Goal: Task Accomplishment & Management: Manage account settings

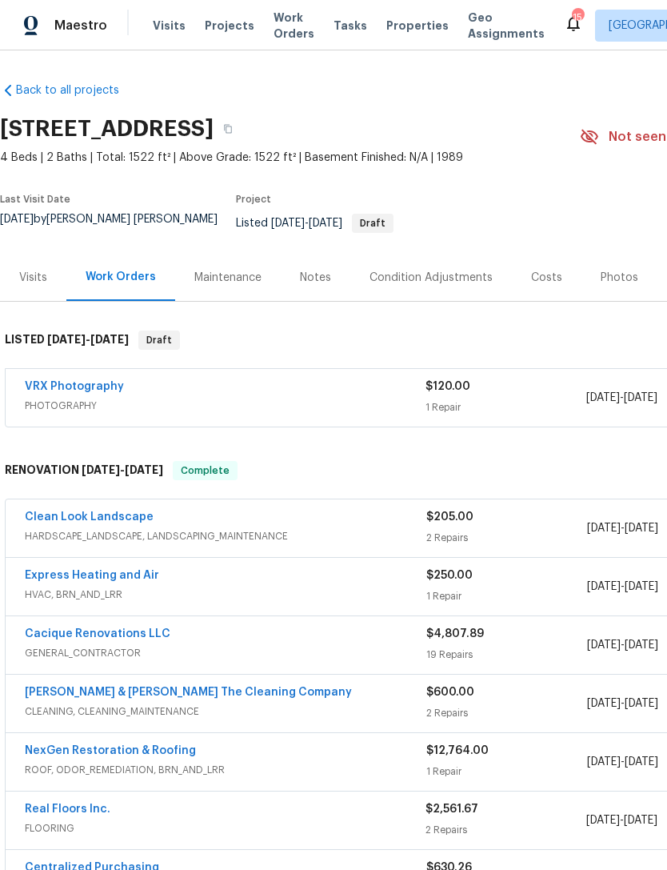
click at [323, 18] on div "Visits Projects Work Orders Tasks Properties Geo Assignments" at bounding box center [358, 26] width 411 height 32
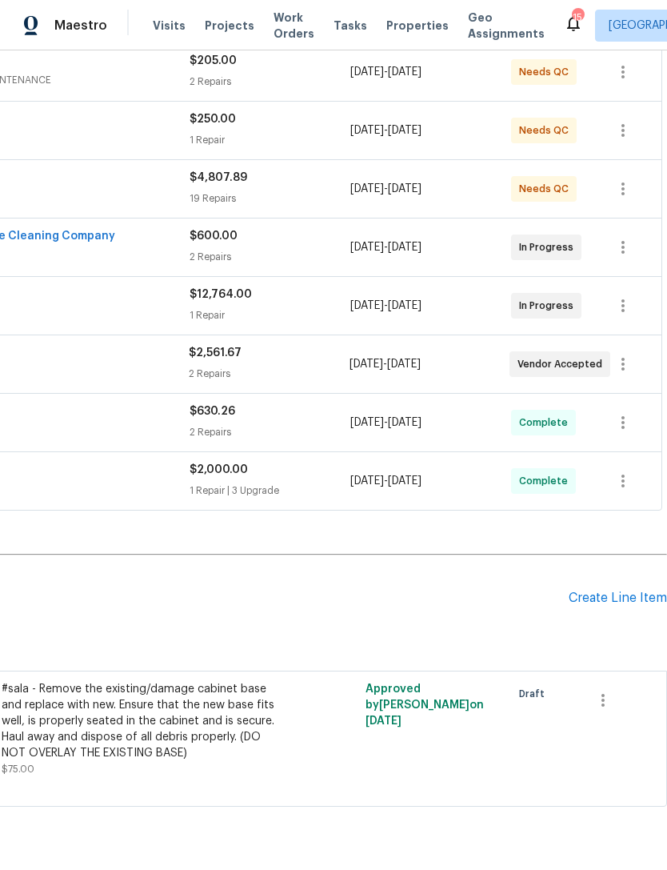
scroll to position [455, 237]
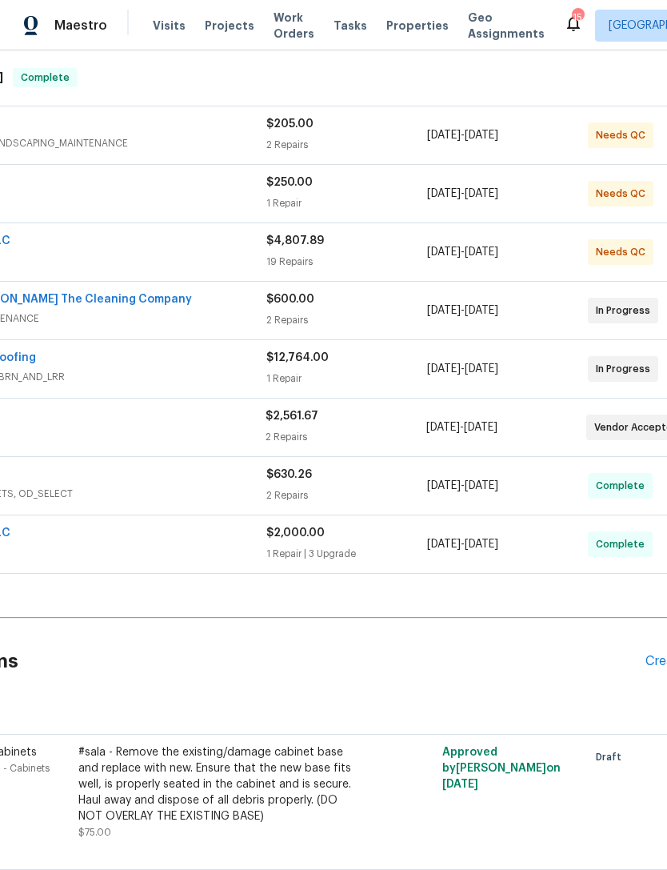
click at [397, 34] on span "Properties" at bounding box center [418, 26] width 62 height 16
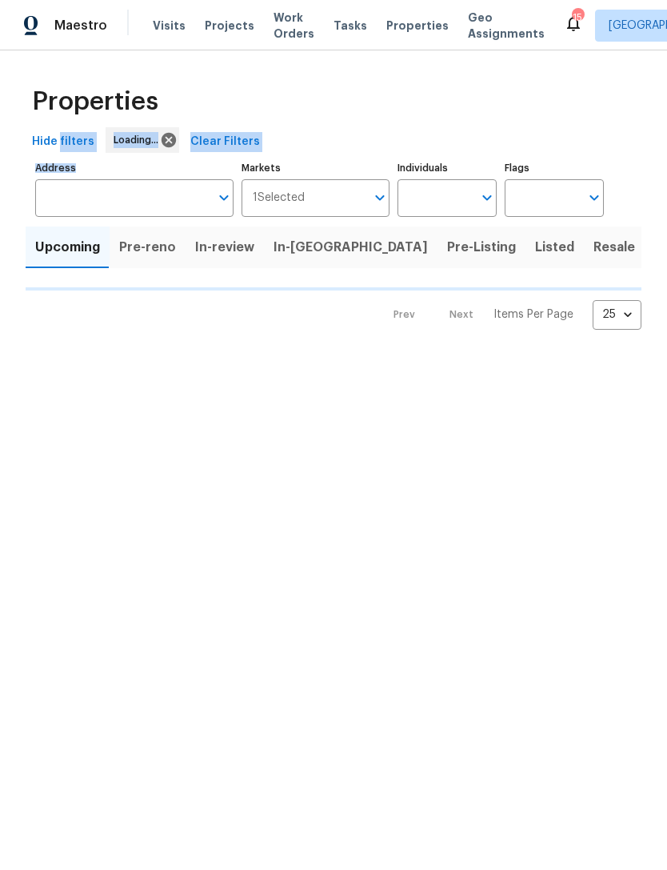
click at [4, 243] on div "Properties Hide filters Loading... Clear Filters Address Address Markets 1 Sele…" at bounding box center [333, 202] width 667 height 305
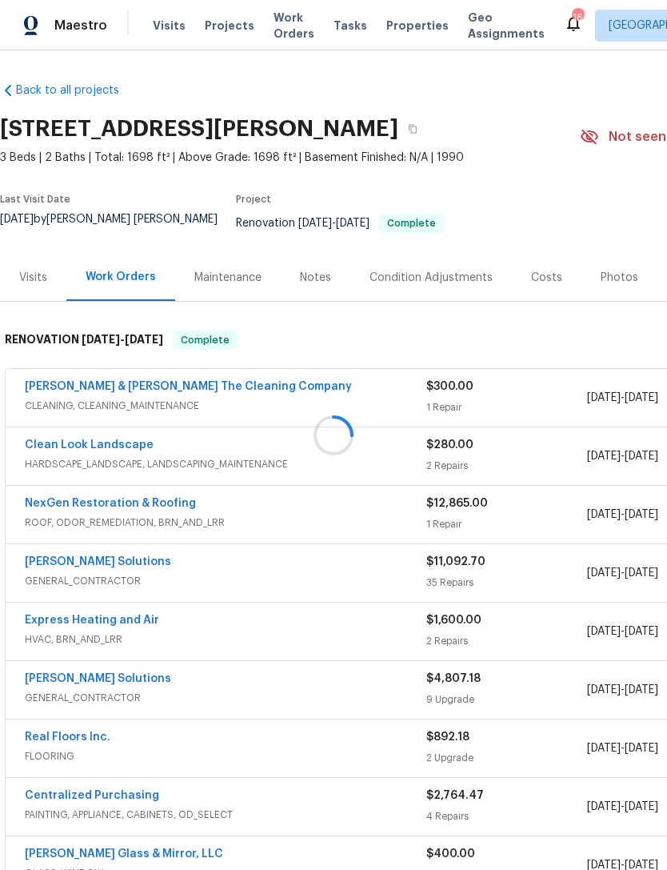
click at [619, 278] on div at bounding box center [333, 435] width 667 height 870
click at [607, 286] on div at bounding box center [333, 435] width 667 height 870
click at [611, 286] on div "Photos" at bounding box center [620, 278] width 38 height 16
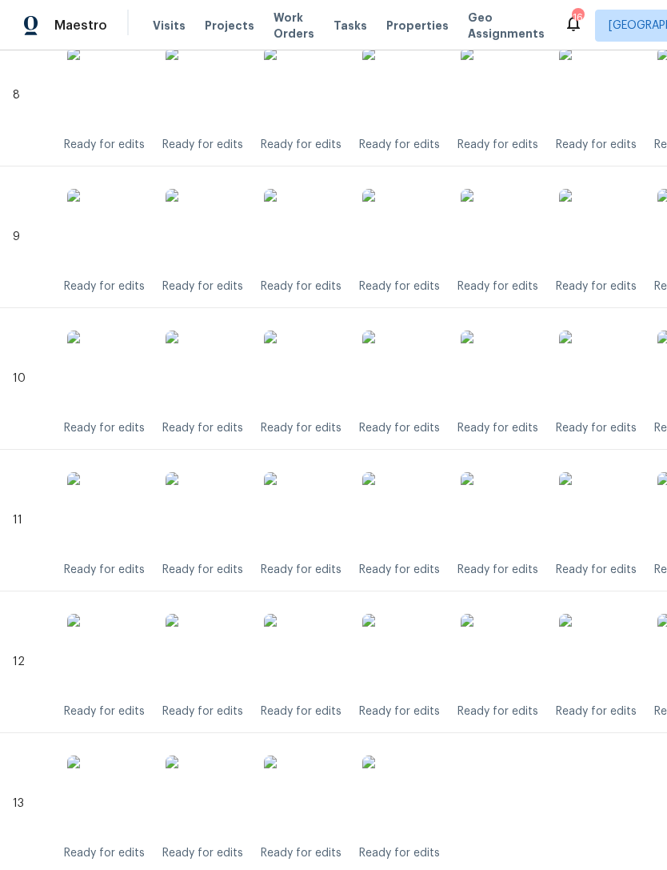
scroll to position [1909, 0]
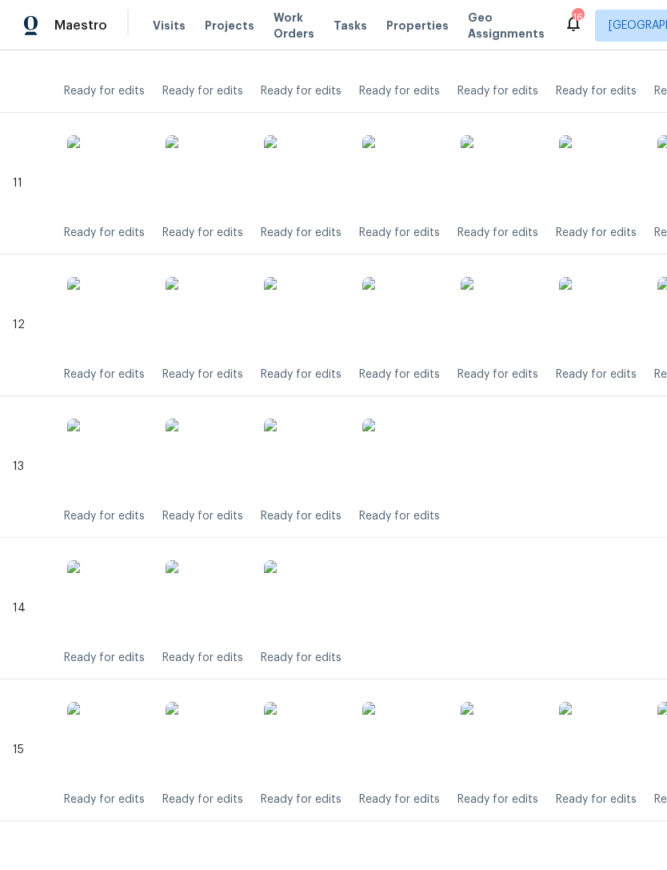
scroll to position [1909, 0]
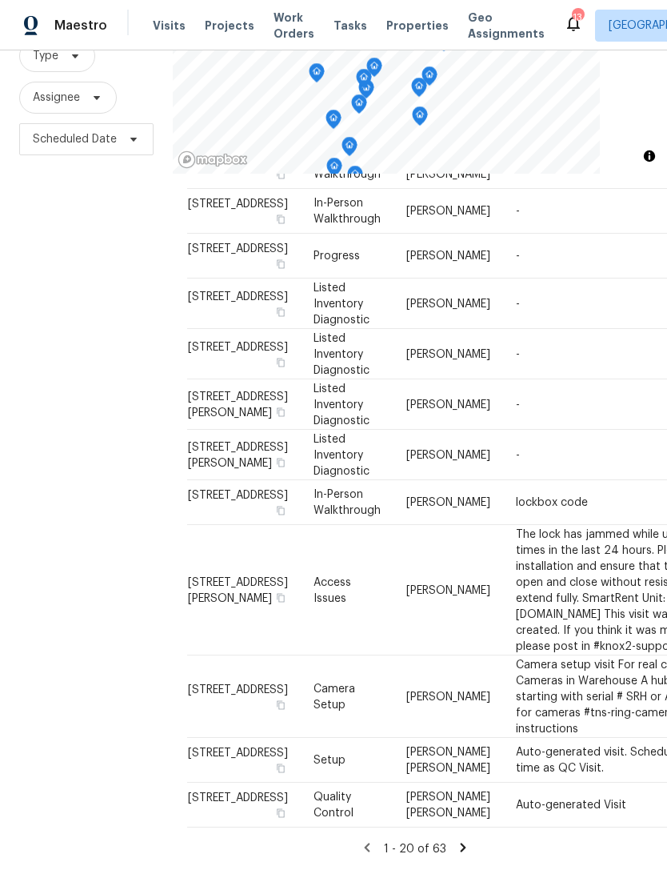
scroll to position [51, 0]
click at [464, 848] on icon at bounding box center [464, 847] width 6 height 9
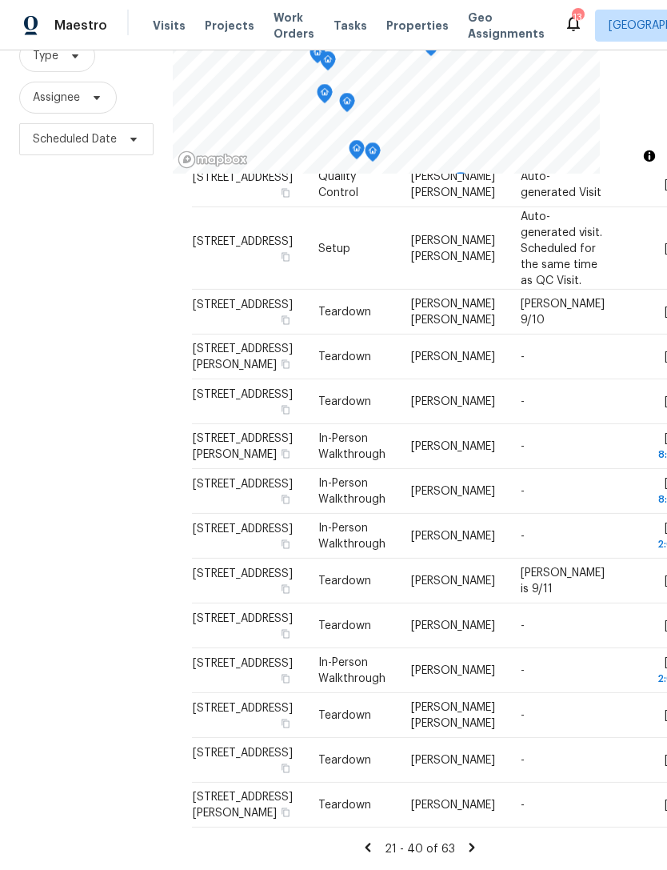
scroll to position [0, 0]
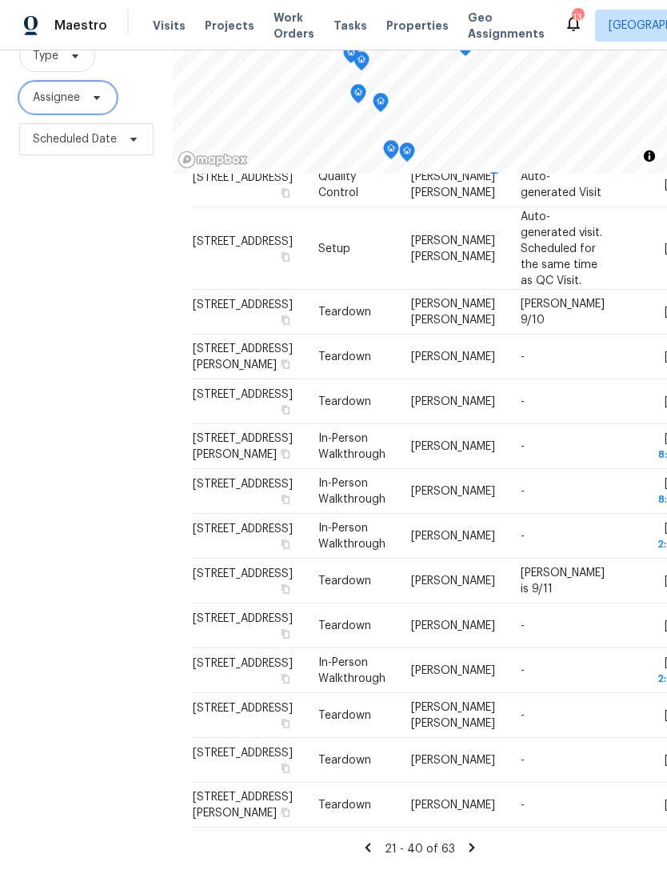
click at [92, 104] on icon at bounding box center [96, 97] width 13 height 13
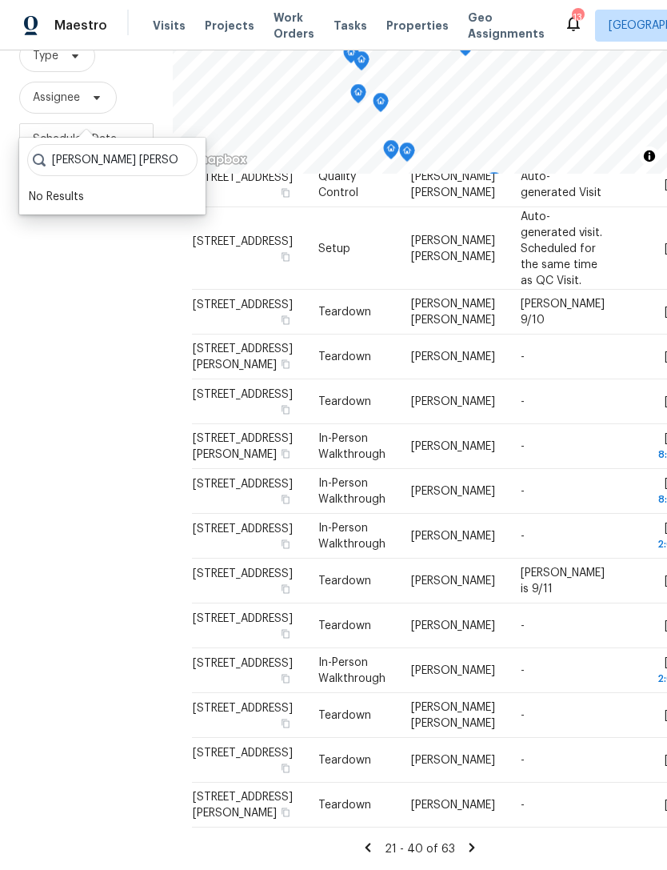
click at [38, 197] on div "No Results" at bounding box center [112, 197] width 177 height 22
click at [182, 154] on input "David puente yanes" at bounding box center [112, 160] width 170 height 32
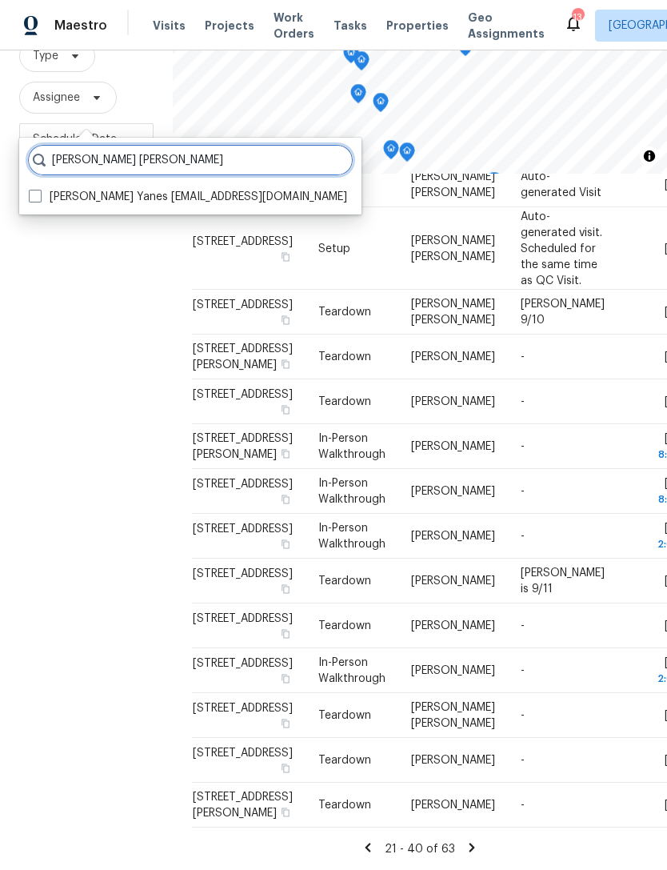
type input "David puente yanes"
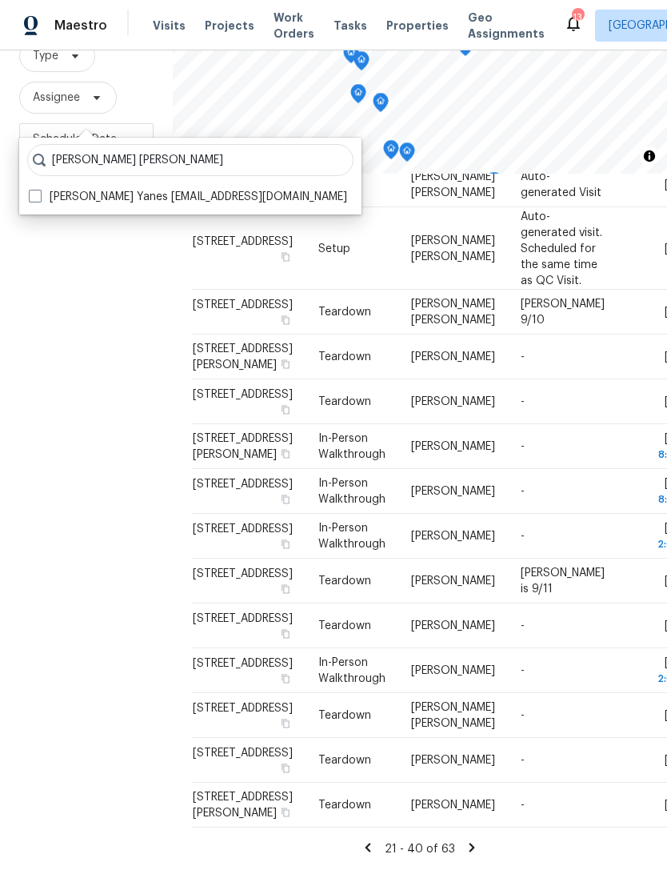
click at [32, 197] on span at bounding box center [35, 196] width 13 height 13
click at [32, 197] on input "David Puente Yanes david.puenteyanes@opendoor.com" at bounding box center [34, 194] width 10 height 10
checkbox input "true"
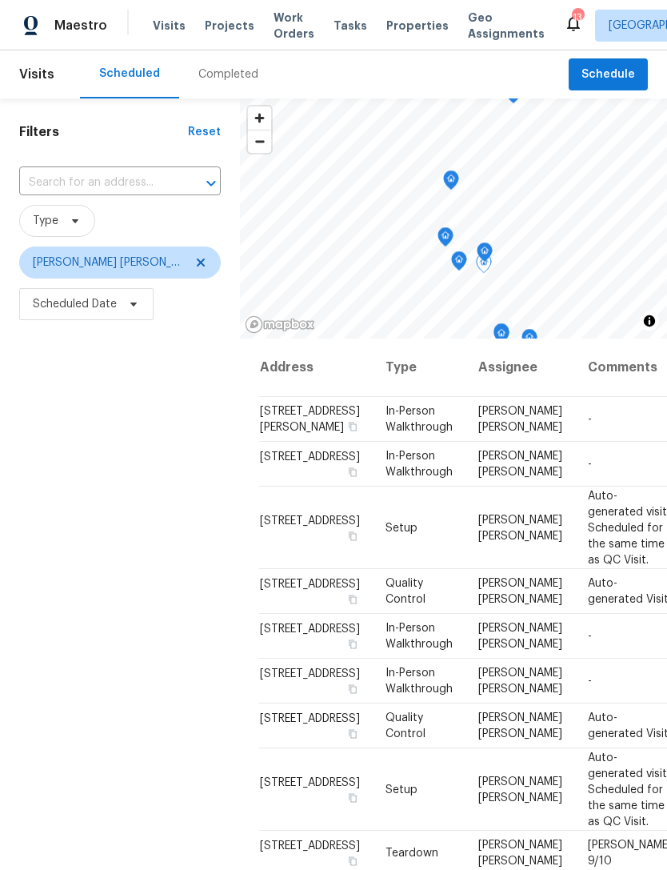
click at [0, 0] on icon at bounding box center [0, 0] width 0 height 0
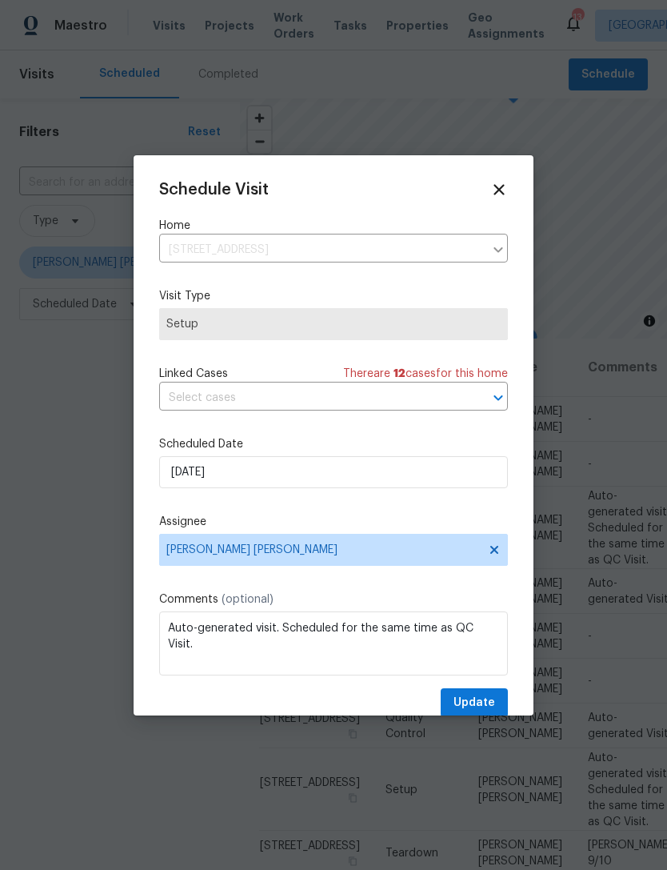
click at [258, 434] on div "Schedule Visit Home 2070 Tickford St, Middleburg, FL 32068 ​ Visit Type Setup L…" at bounding box center [333, 449] width 349 height 537
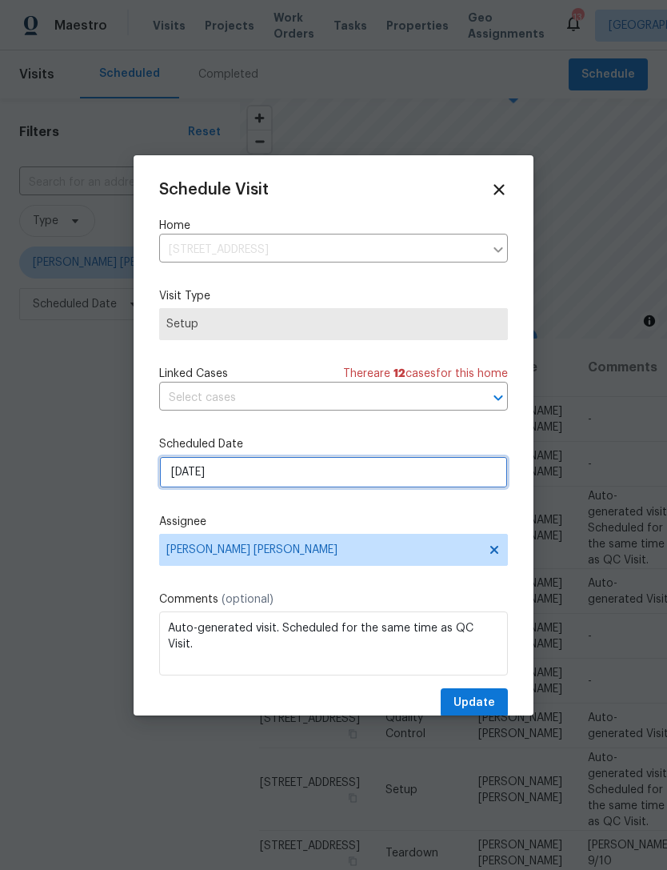
click at [262, 474] on input "9/5/2025" at bounding box center [333, 472] width 349 height 32
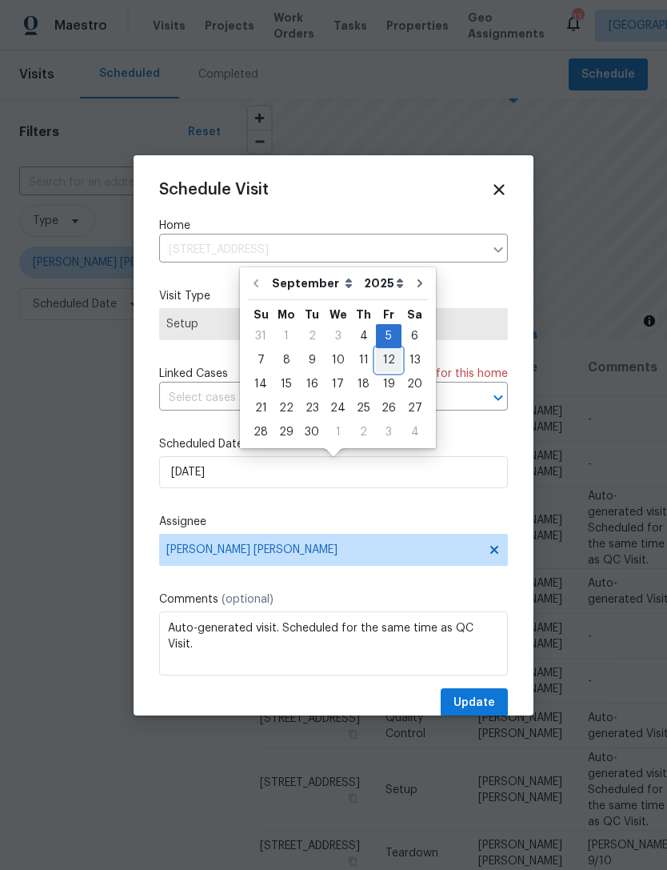
click at [385, 362] on div "12" at bounding box center [389, 360] width 26 height 22
type input "9/12/2025"
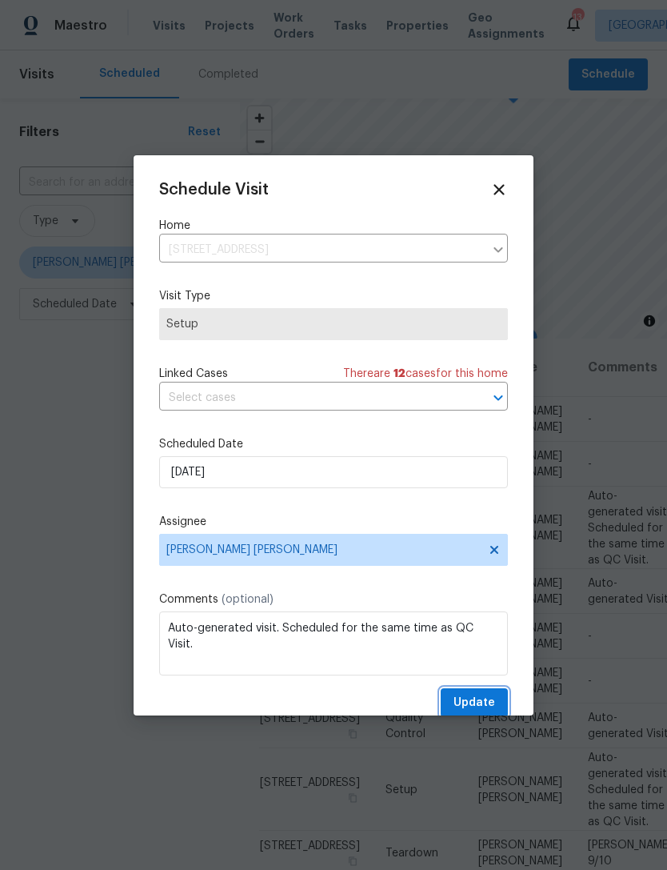
click at [488, 704] on span "Update" at bounding box center [475, 703] width 42 height 20
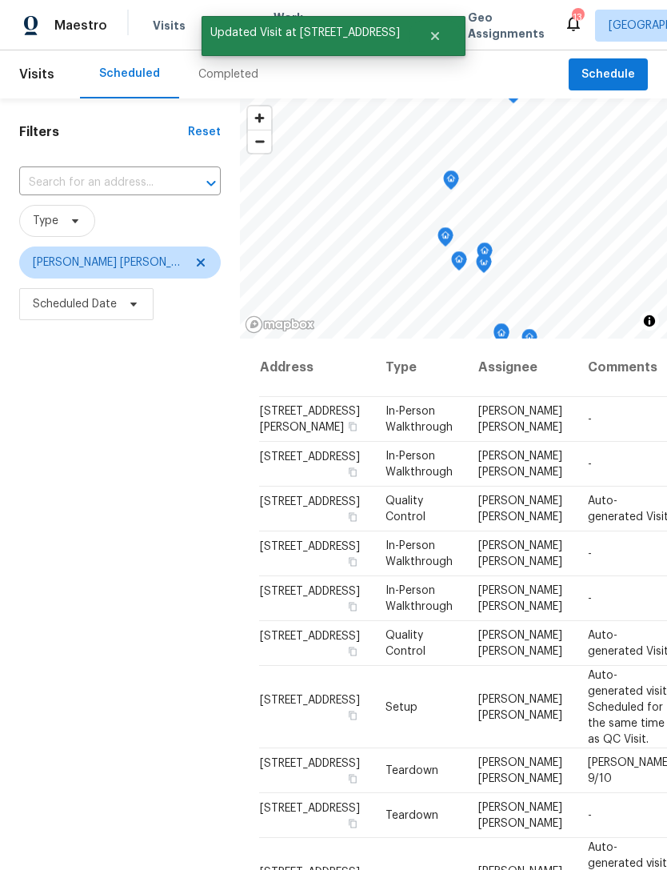
click at [0, 0] on icon at bounding box center [0, 0] width 0 height 0
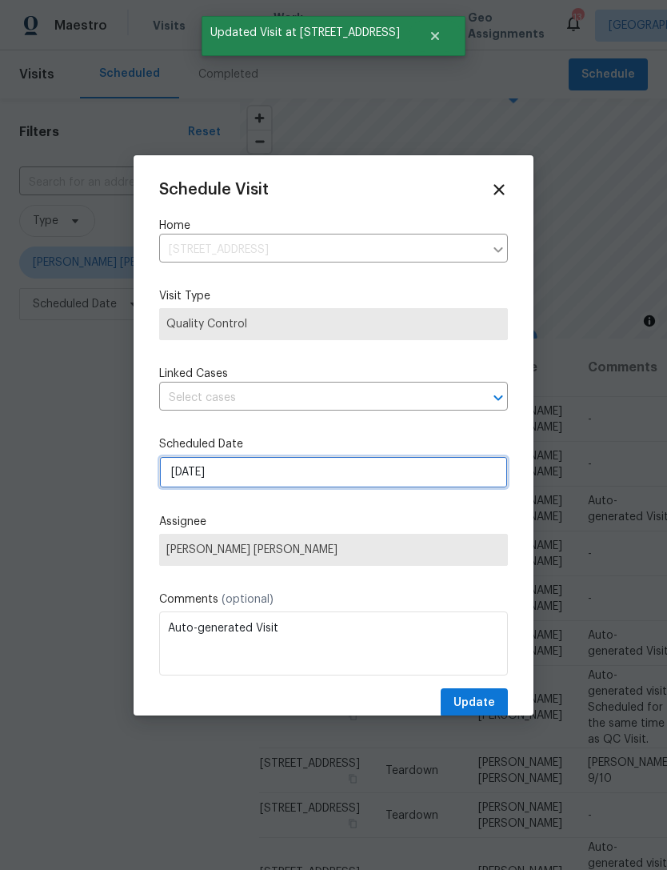
click at [435, 486] on input "9/5/2025" at bounding box center [333, 472] width 349 height 32
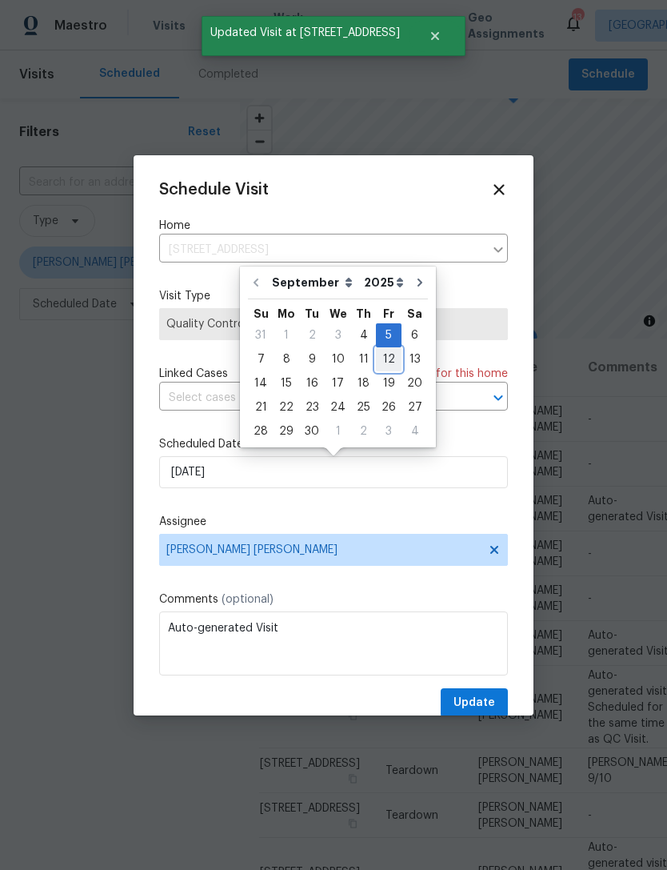
click at [379, 357] on div "12" at bounding box center [389, 359] width 26 height 22
type input "9/12/2025"
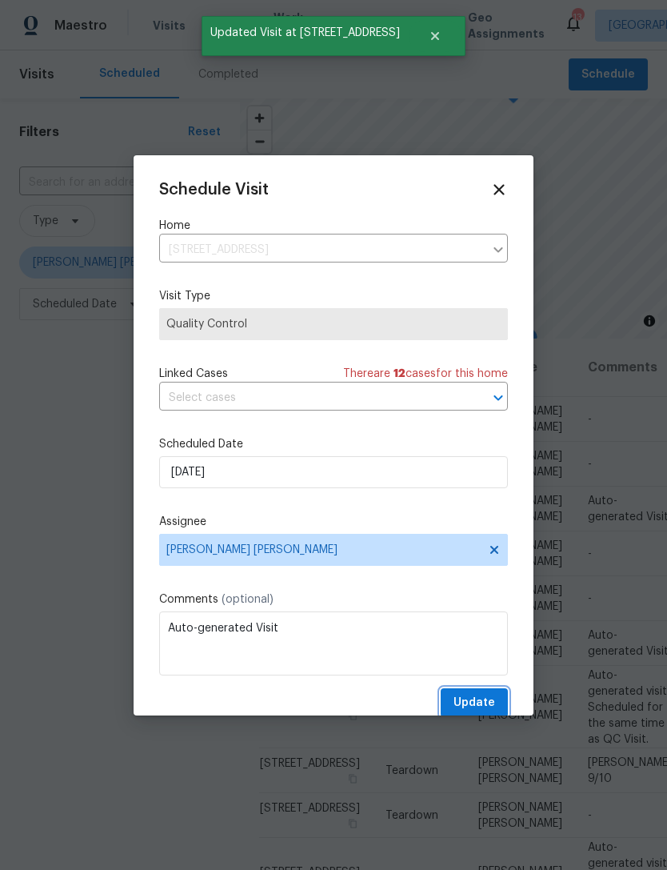
click at [490, 707] on span "Update" at bounding box center [475, 703] width 42 height 20
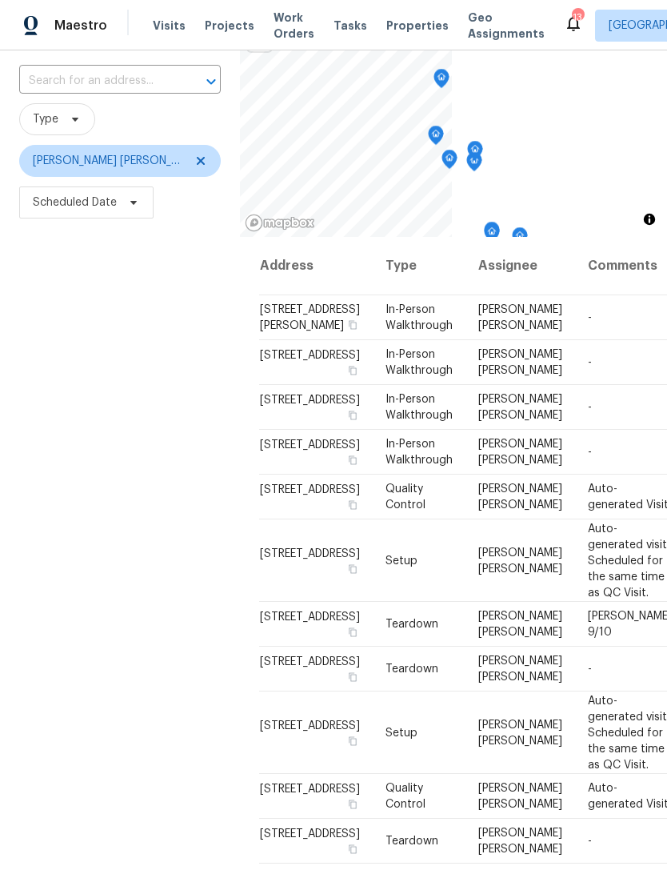
scroll to position [170, 0]
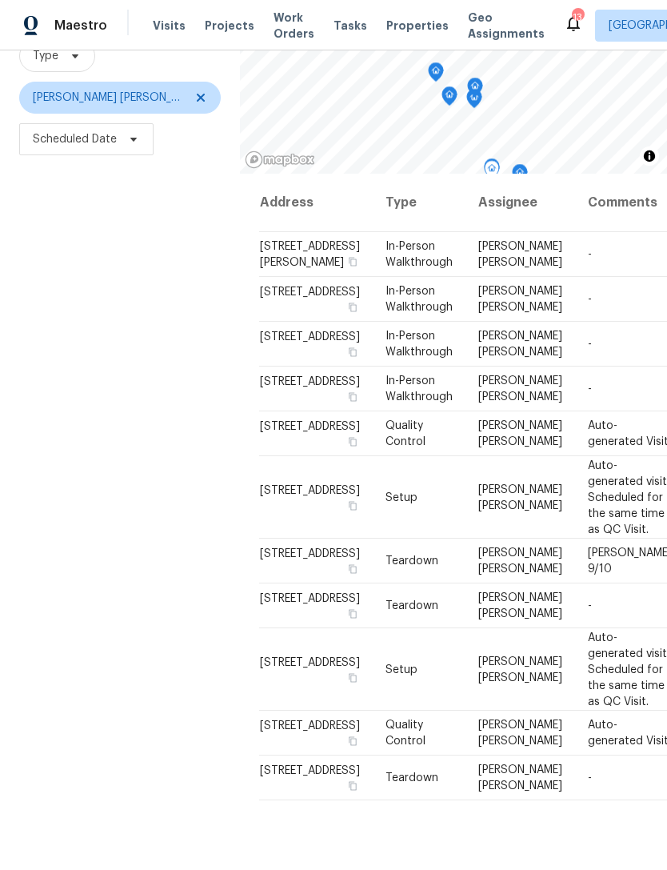
click at [0, 0] on icon at bounding box center [0, 0] width 0 height 0
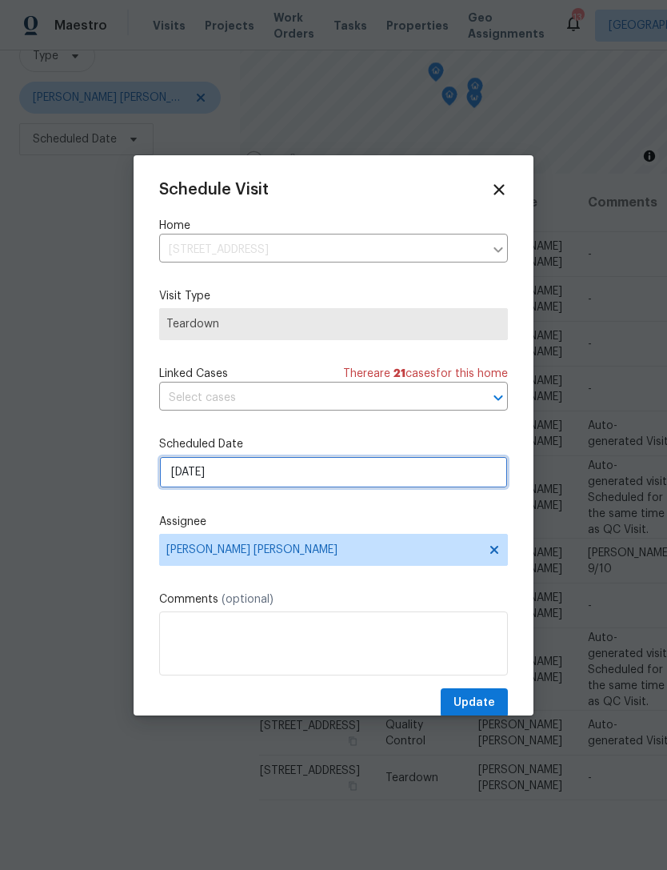
click at [269, 475] on input "9/11/2025" at bounding box center [333, 472] width 349 height 32
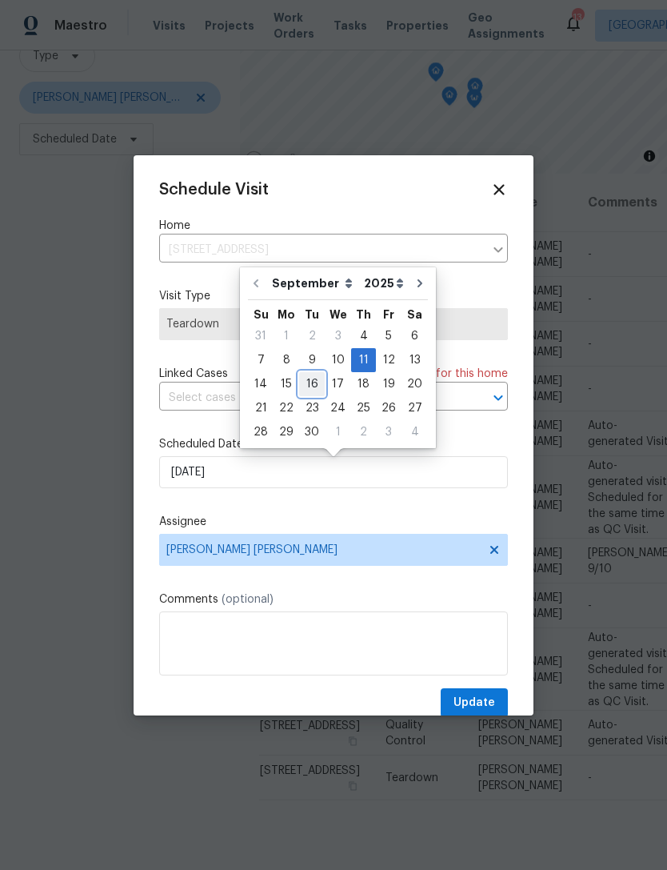
click at [313, 387] on div "16" at bounding box center [312, 384] width 26 height 22
type input "9/16/2025"
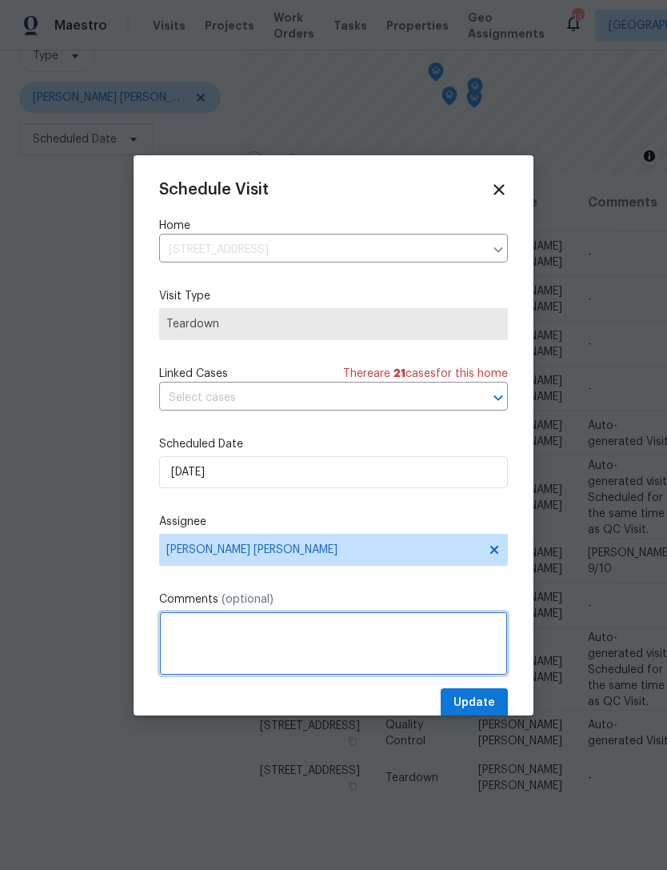
click at [273, 651] on textarea at bounding box center [333, 643] width 349 height 64
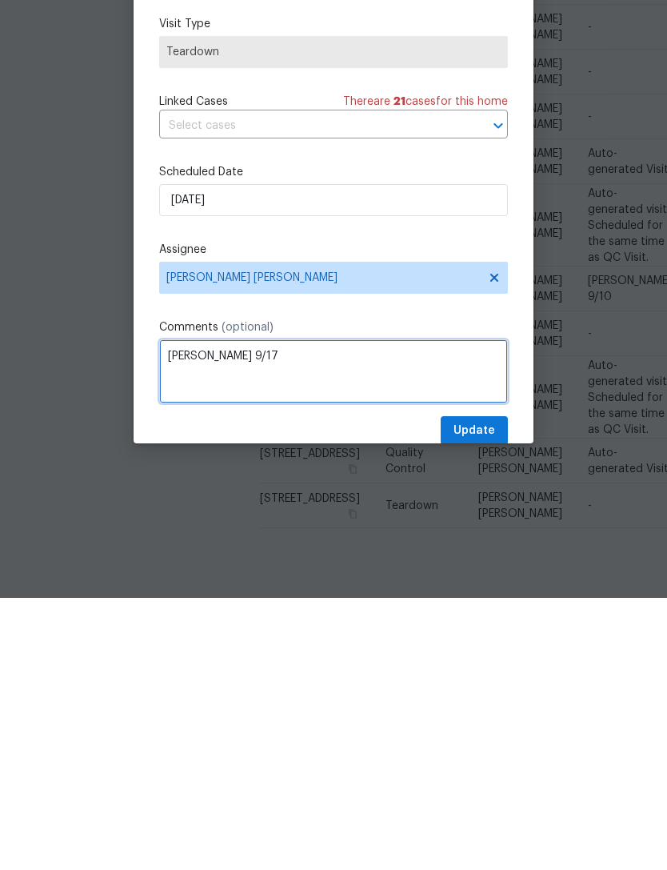
type textarea "COE 9/17"
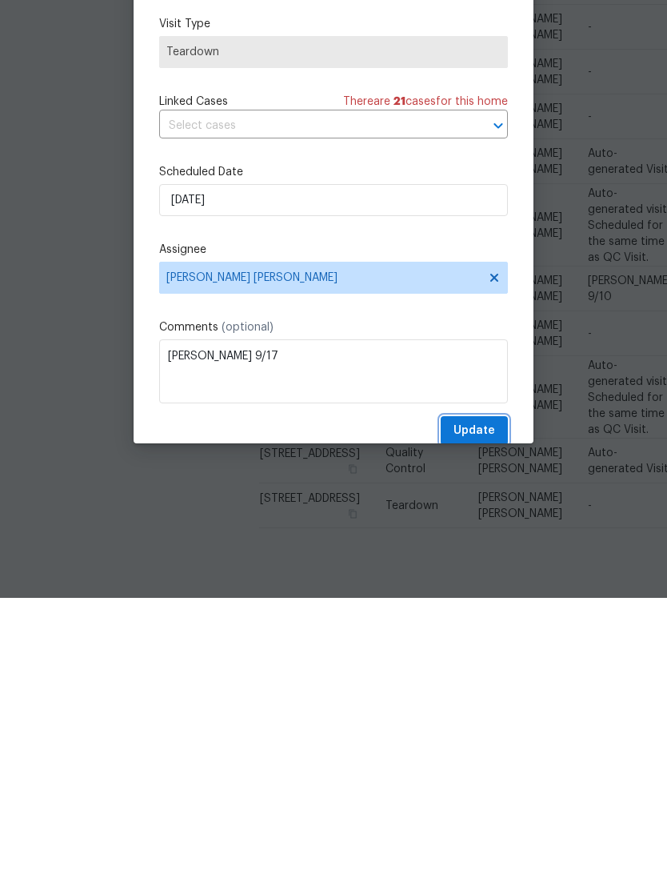
click at [483, 693] on span "Update" at bounding box center [475, 703] width 42 height 20
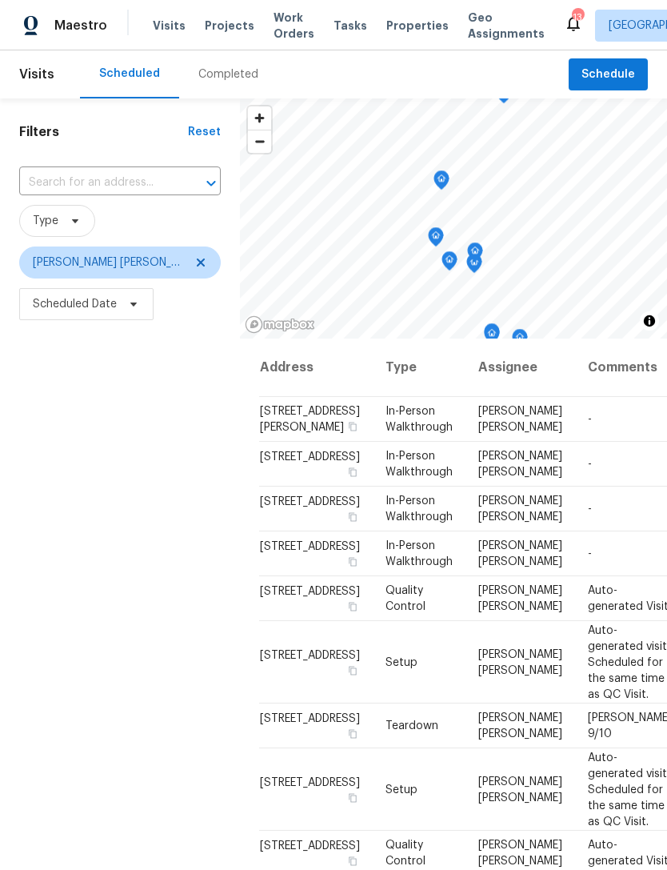
scroll to position [0, 0]
click at [399, 32] on span "Properties" at bounding box center [418, 26] width 62 height 16
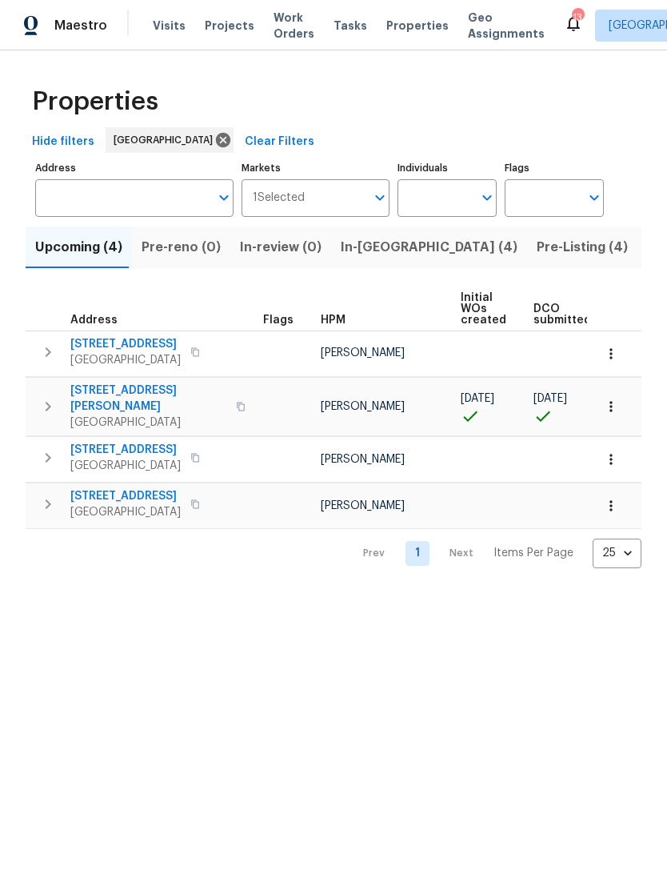
click at [362, 258] on span "In-reno (4)" at bounding box center [429, 247] width 177 height 22
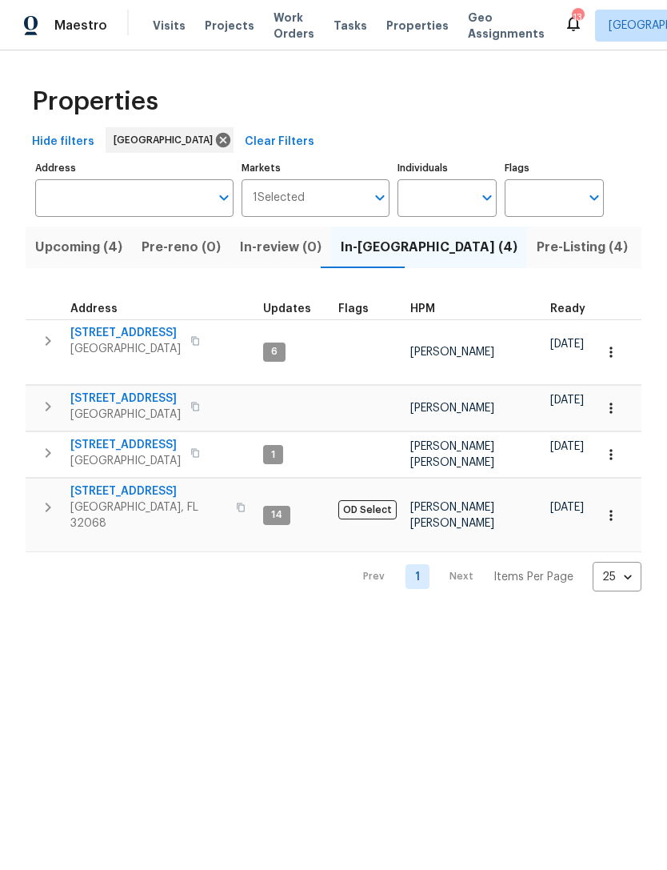
click at [537, 258] on span "Pre-Listing (4)" at bounding box center [582, 247] width 91 height 22
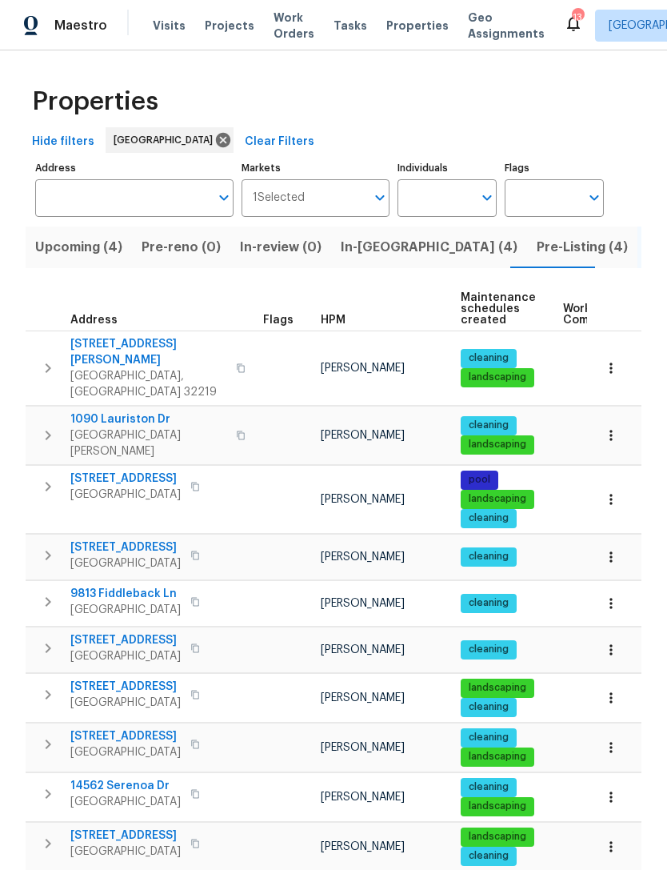
click at [340, 326] on span "HPM" at bounding box center [333, 320] width 25 height 11
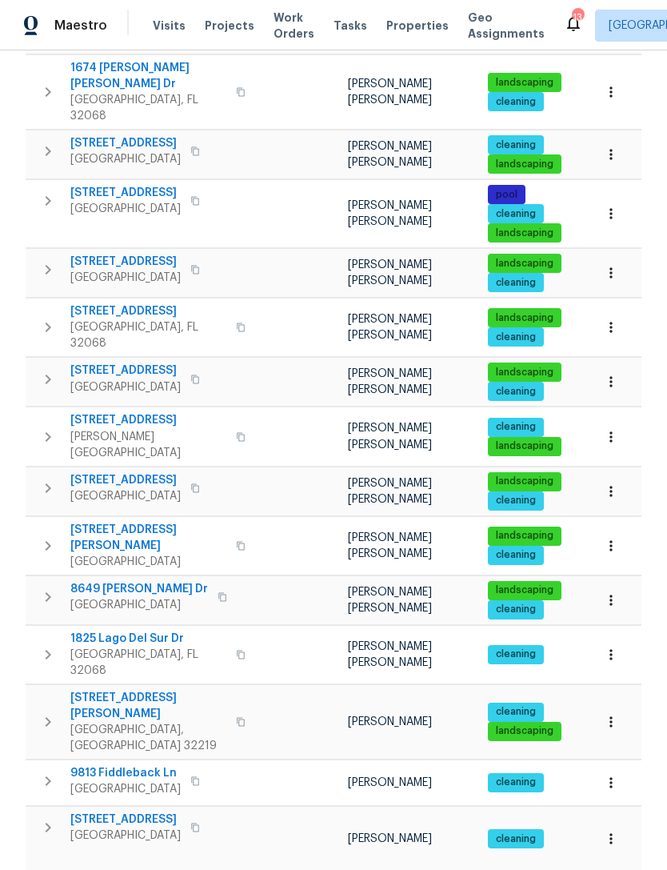
scroll to position [13, 0]
click at [118, 363] on span "2884 Decidely St" at bounding box center [125, 371] width 110 height 16
click at [150, 472] on span "2428 Cold Stream Ln" at bounding box center [125, 480] width 110 height 16
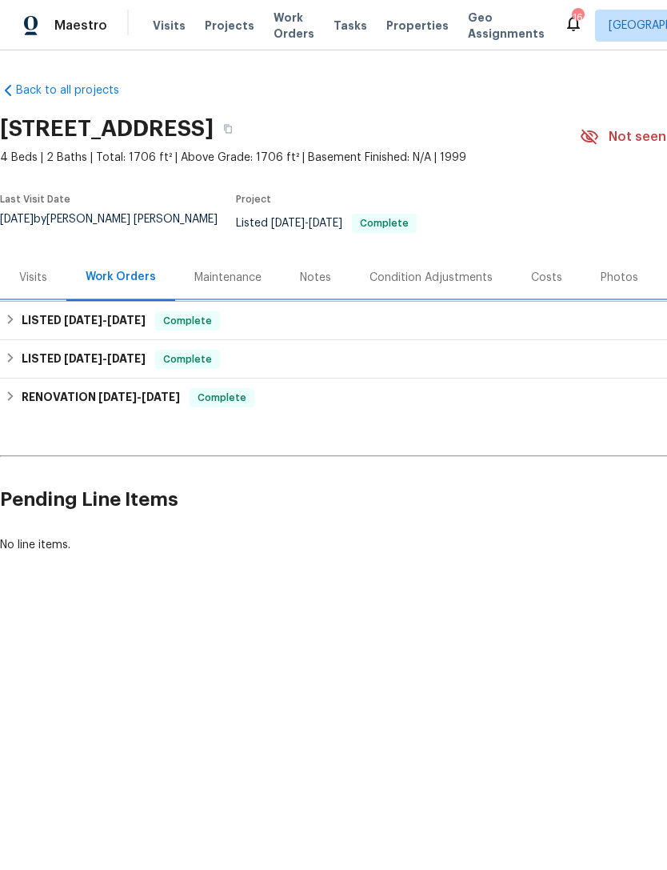
click at [57, 331] on h6 "LISTED 8/18/25 - 8/21/25" at bounding box center [84, 320] width 124 height 19
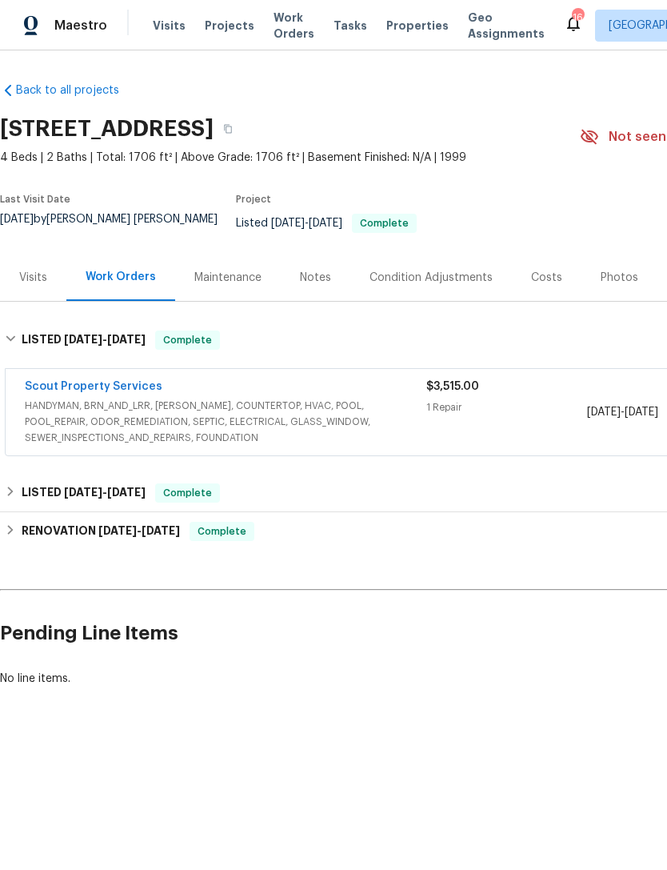
click at [118, 425] on span "HANDYMAN, BRN_AND_LRR, WELLS, COUNTERTOP, HVAC, POOL, POOL_REPAIR, ODOR_REMEDIA…" at bounding box center [226, 422] width 402 height 48
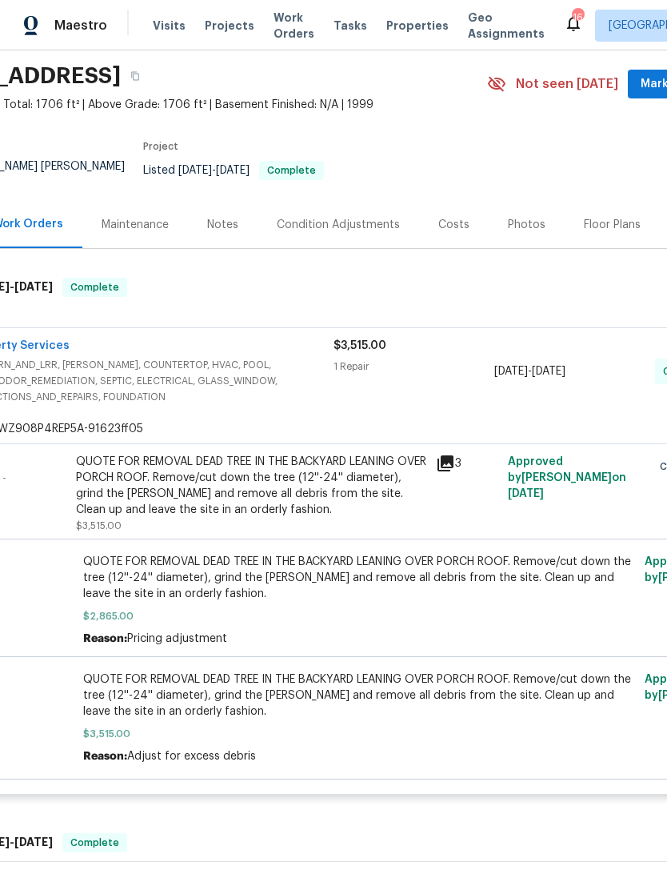
scroll to position [2, 94]
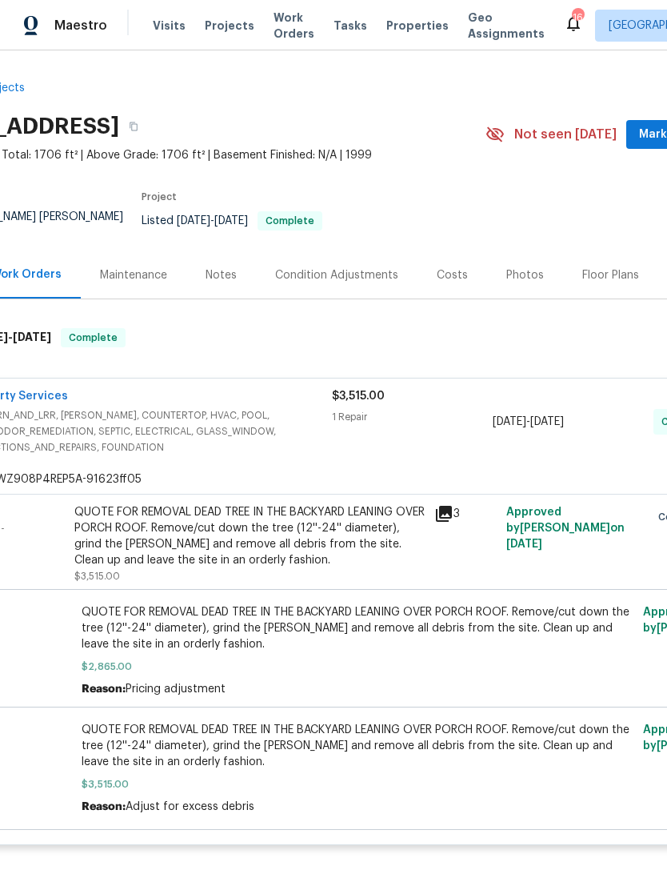
click at [452, 522] on icon at bounding box center [444, 514] width 16 height 16
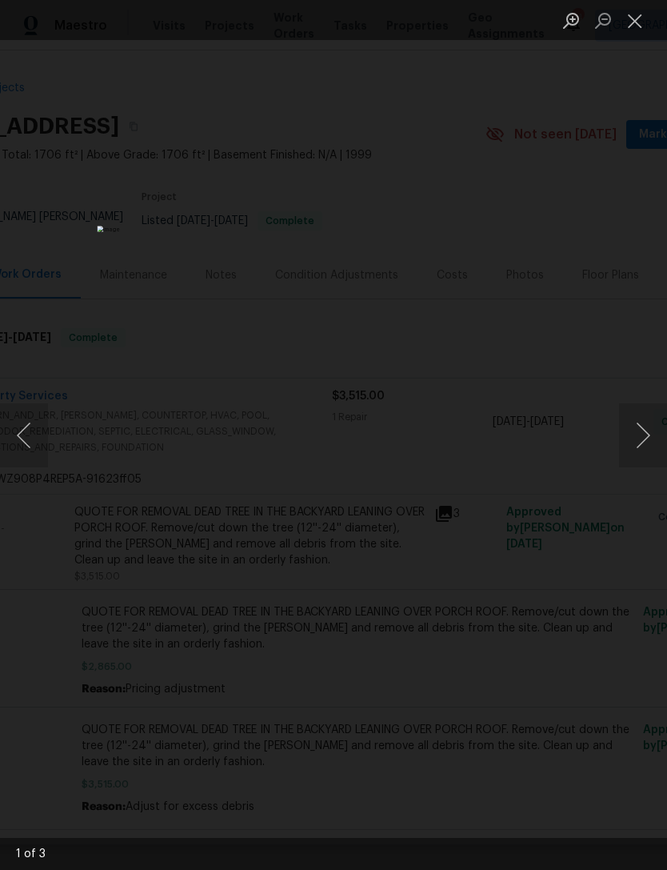
click at [639, 449] on button "Next image" at bounding box center [643, 435] width 48 height 64
click at [656, 427] on button "Next image" at bounding box center [643, 435] width 48 height 64
click at [648, 436] on button "Next image" at bounding box center [643, 435] width 48 height 64
click at [631, 18] on button "Close lightbox" at bounding box center [635, 20] width 32 height 28
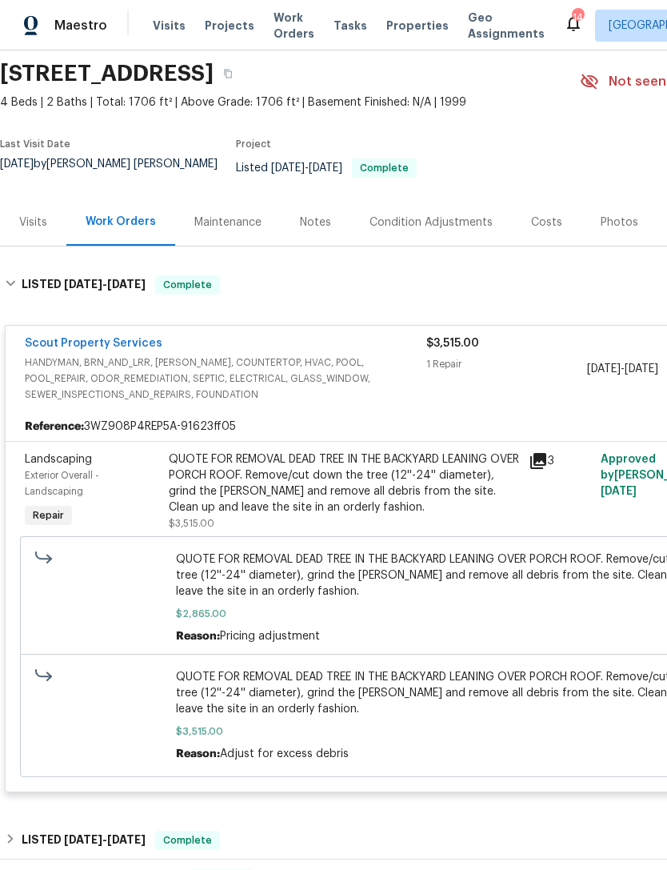
scroll to position [55, 0]
click at [550, 458] on div "3" at bounding box center [560, 460] width 62 height 19
click at [543, 464] on icon at bounding box center [539, 461] width 16 height 16
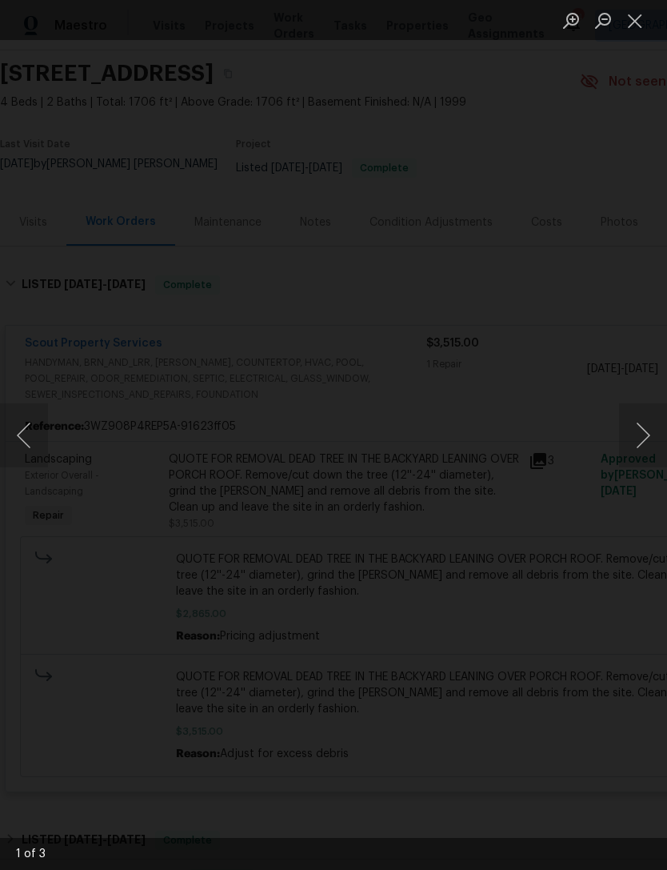
click at [355, 469] on img "Lightbox" at bounding box center [176, 281] width 1851 height 2413
click at [632, 24] on button "Close lightbox" at bounding box center [635, 20] width 32 height 28
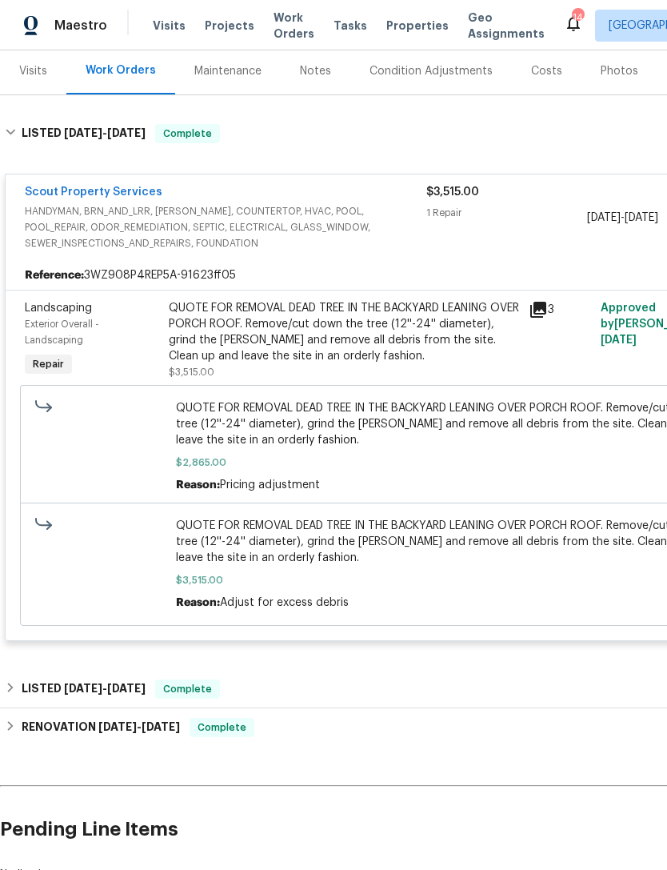
scroll to position [206, 0]
click at [324, 219] on span "HANDYMAN, BRN_AND_LRR, WELLS, COUNTERTOP, HVAC, POOL, POOL_REPAIR, ODOR_REMEDIA…" at bounding box center [226, 228] width 402 height 48
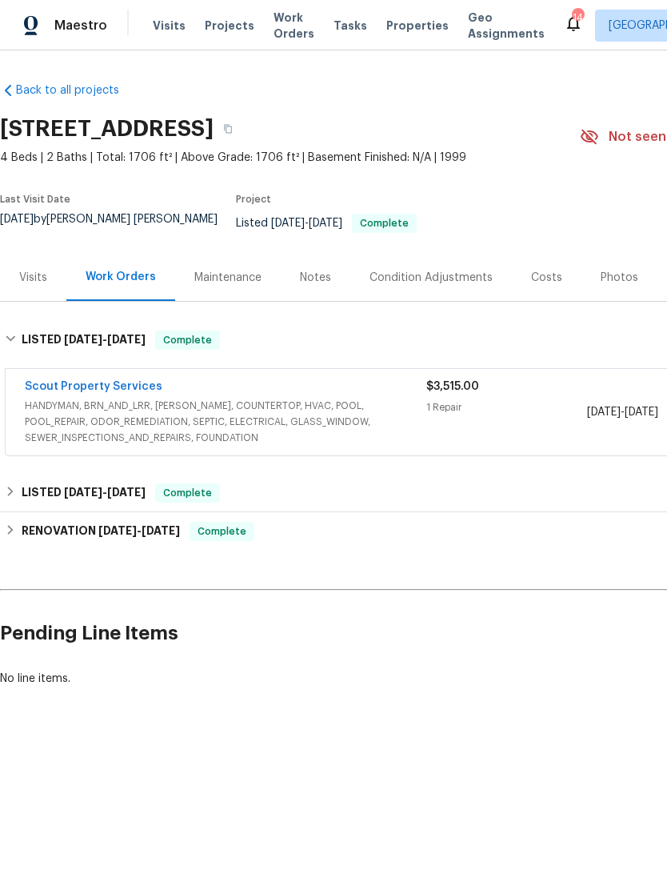
click at [355, 419] on span "HANDYMAN, BRN_AND_LRR, WELLS, COUNTERTOP, HVAC, POOL, POOL_REPAIR, ODOR_REMEDIA…" at bounding box center [226, 422] width 402 height 48
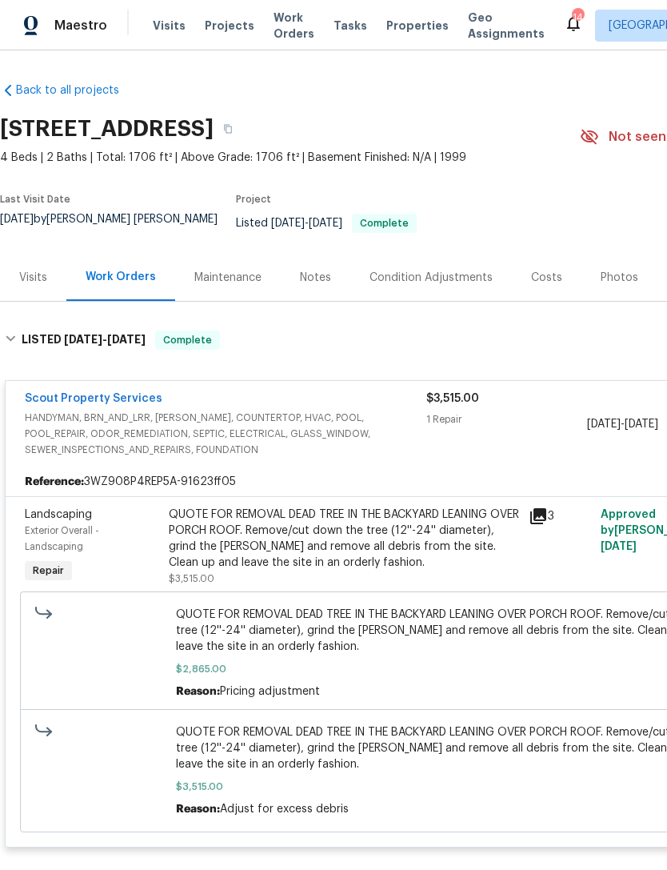
click at [69, 404] on link "Scout Property Services" at bounding box center [94, 398] width 138 height 11
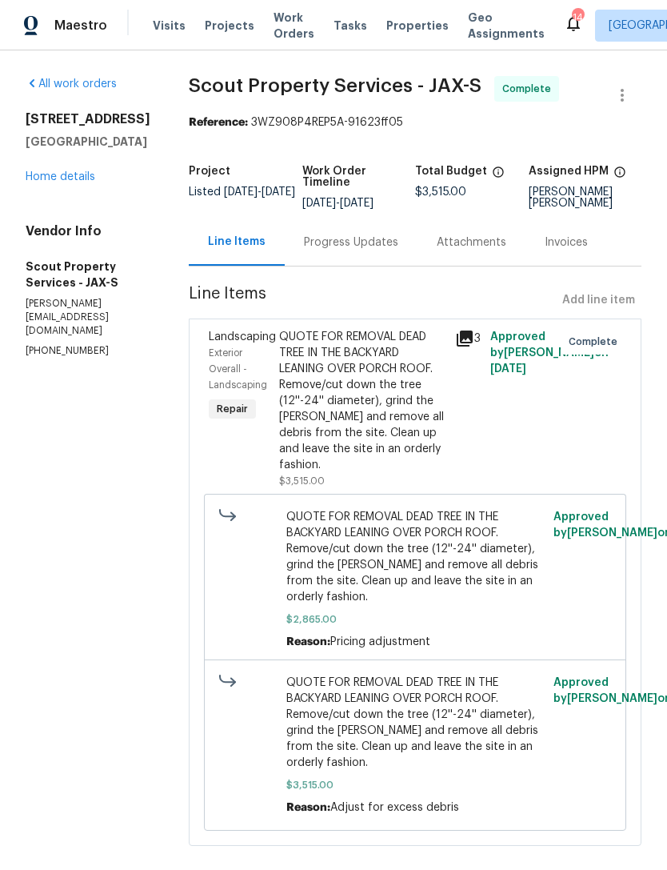
click at [307, 250] on div "Progress Updates" at bounding box center [351, 242] width 94 height 16
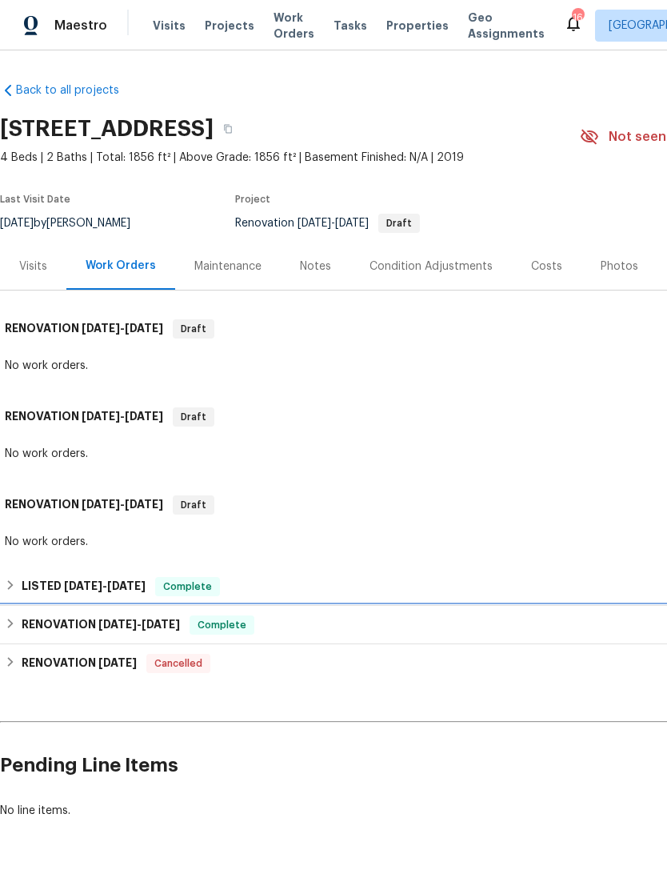
click at [35, 632] on h6 "RENOVATION 8/8/25 - 8/12/25" at bounding box center [101, 624] width 158 height 19
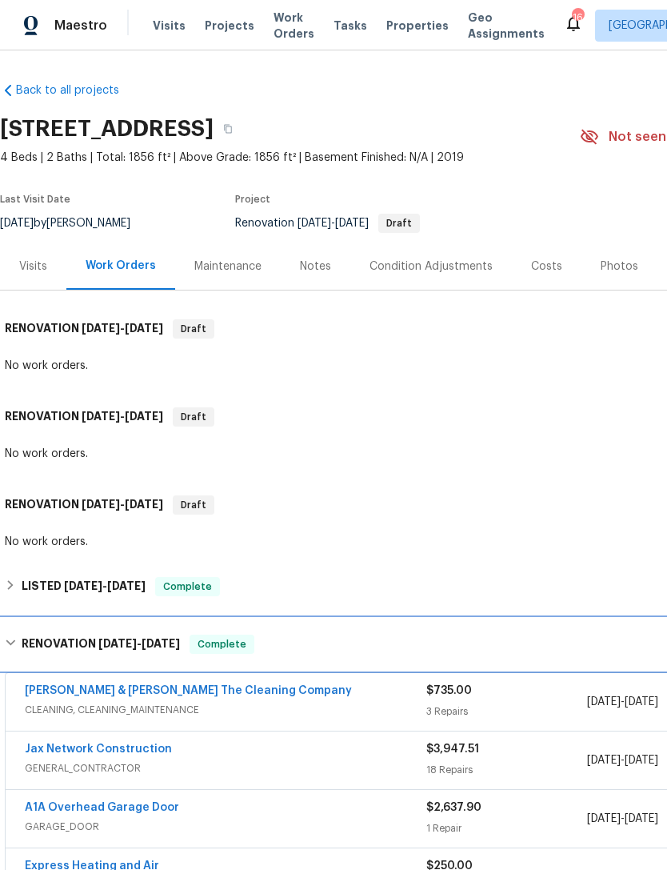
click at [34, 647] on div "RENOVATION 8/8/25 - 8/12/25 Complete" at bounding box center [452, 644] width 904 height 51
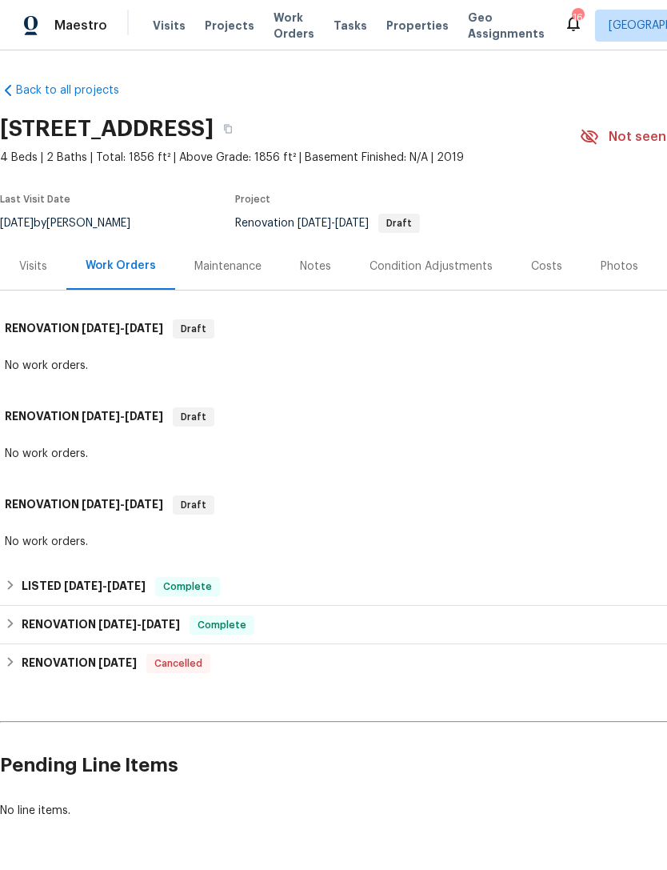
click at [26, 275] on div "Visits" at bounding box center [33, 266] width 28 height 16
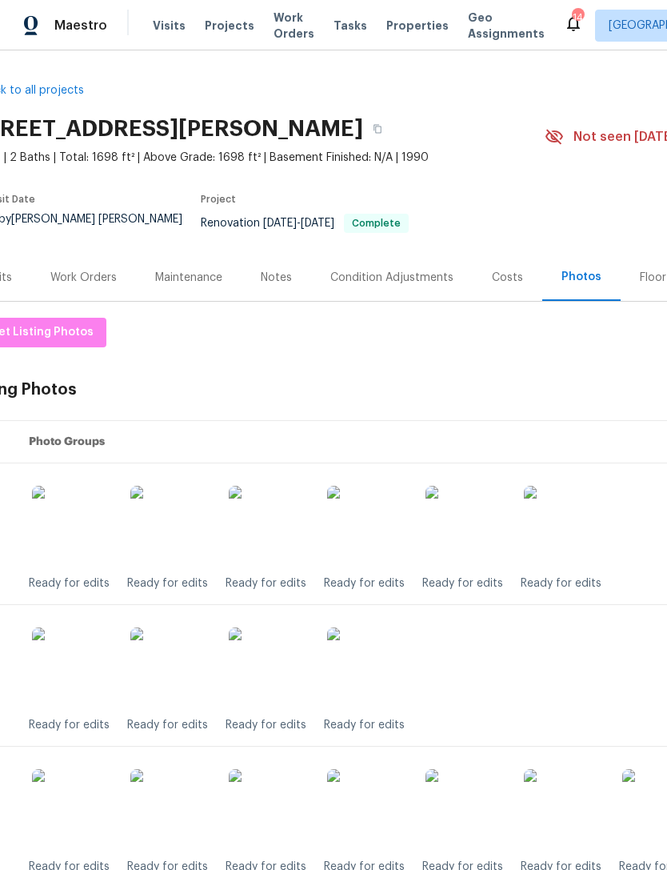
scroll to position [-2, 35]
